Goal: Navigation & Orientation: Find specific page/section

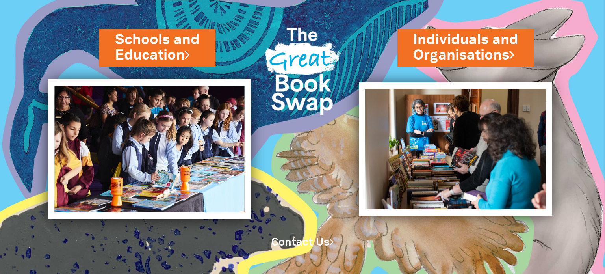
click at [198, 104] on img at bounding box center [149, 149] width 203 height 140
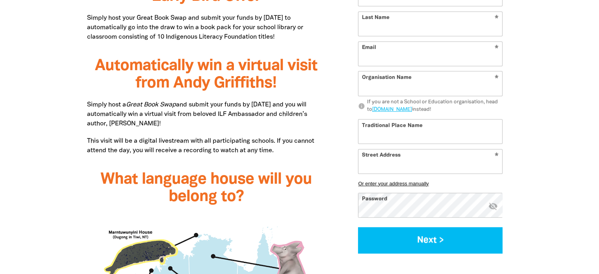
scroll to position [502, 0]
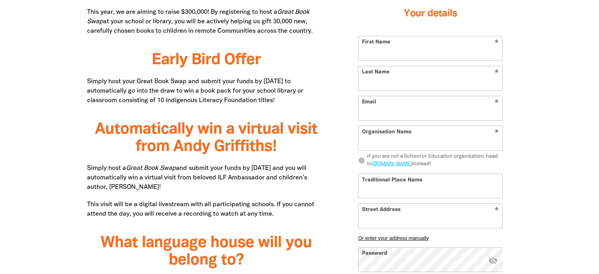
drag, startPoint x: 591, startPoint y: 63, endPoint x: 588, endPoint y: 58, distance: 6.2
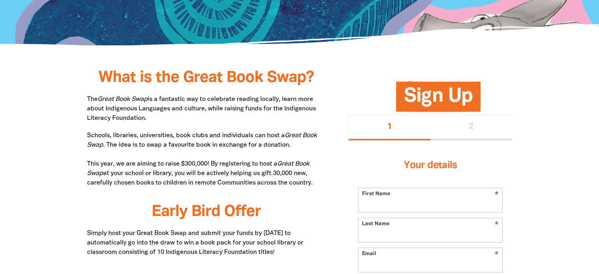
scroll to position [328, 0]
